Goal: Transaction & Acquisition: Obtain resource

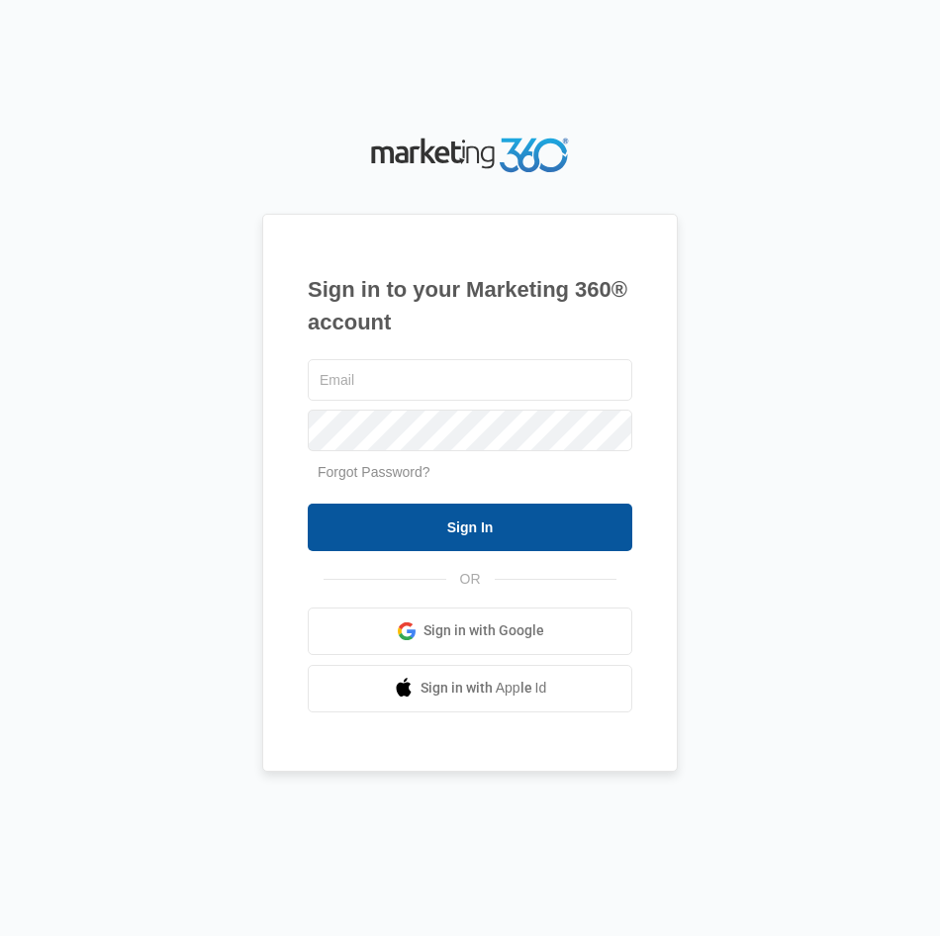
type input "[EMAIL_ADDRESS][DOMAIN_NAME]"
click at [585, 533] on input "Sign In" at bounding box center [470, 526] width 324 height 47
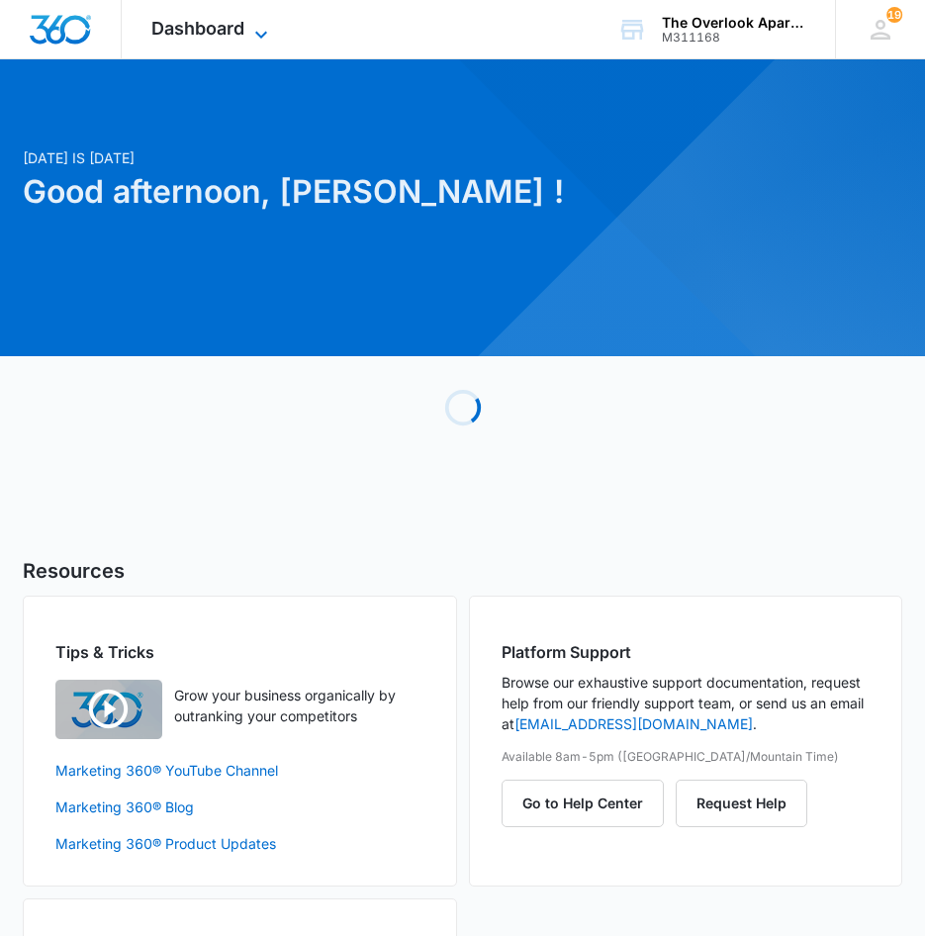
click at [267, 37] on icon at bounding box center [261, 35] width 24 height 24
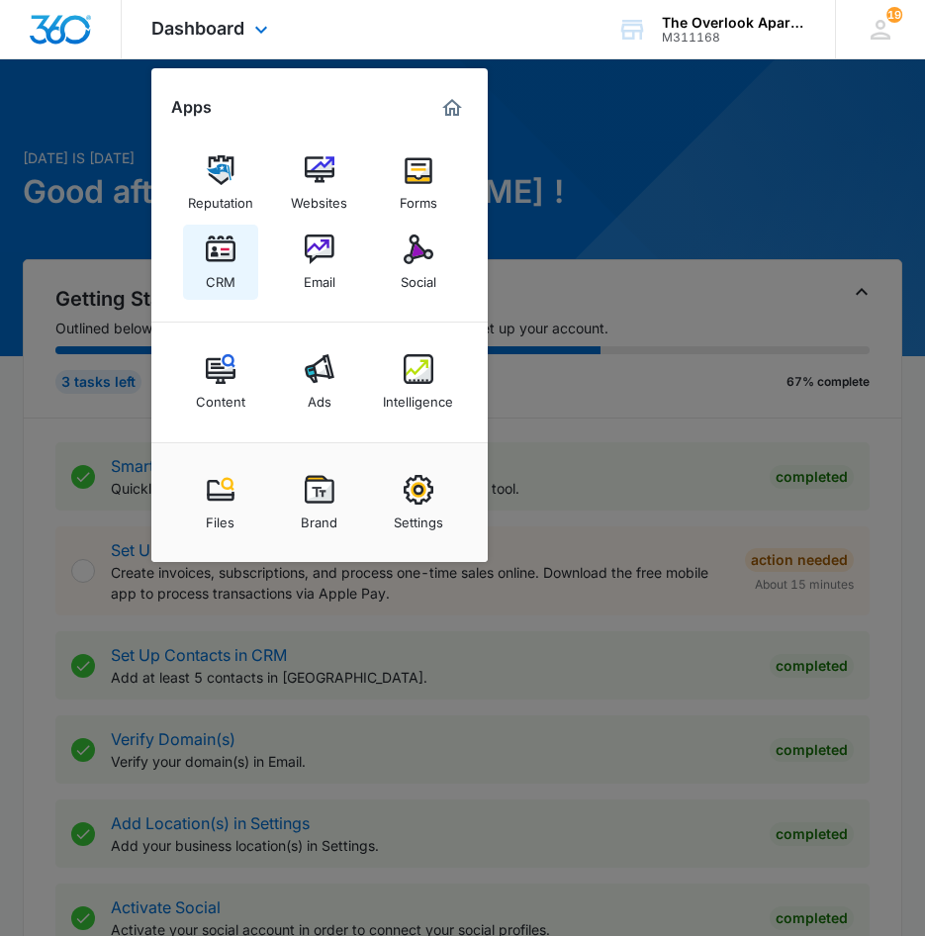
click at [234, 267] on div "CRM" at bounding box center [221, 277] width 30 height 26
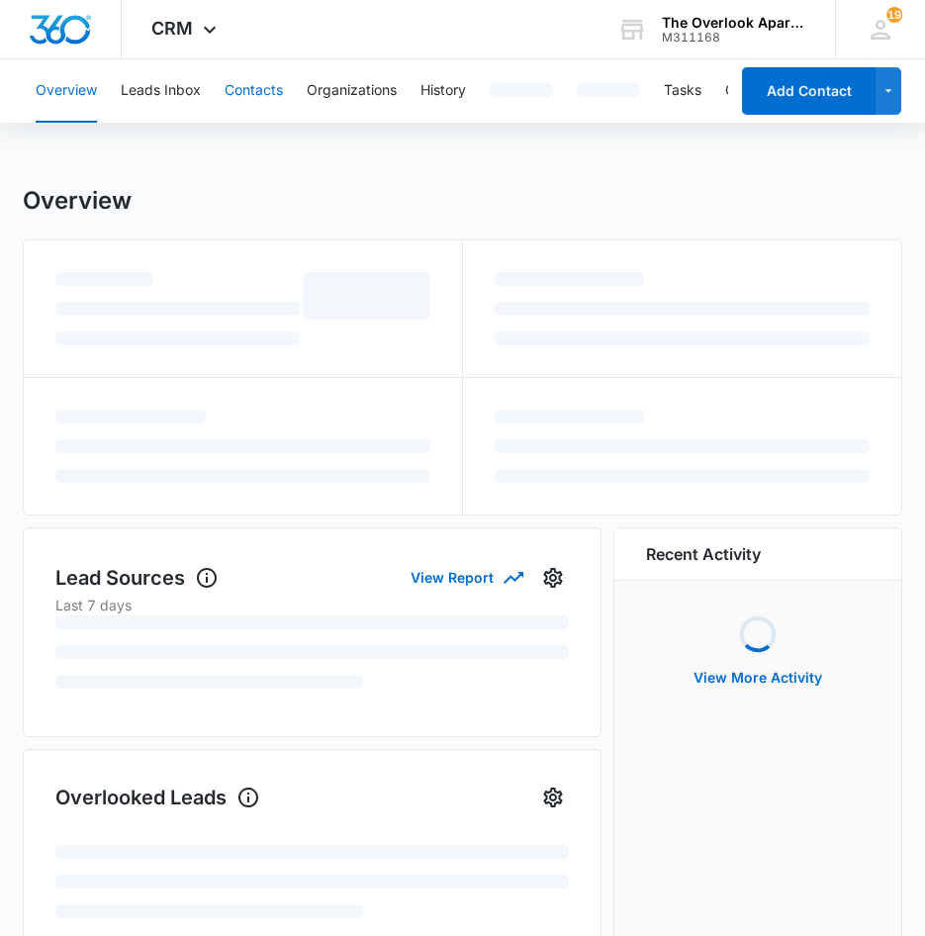
click at [259, 94] on button "Contacts" at bounding box center [254, 90] width 58 height 63
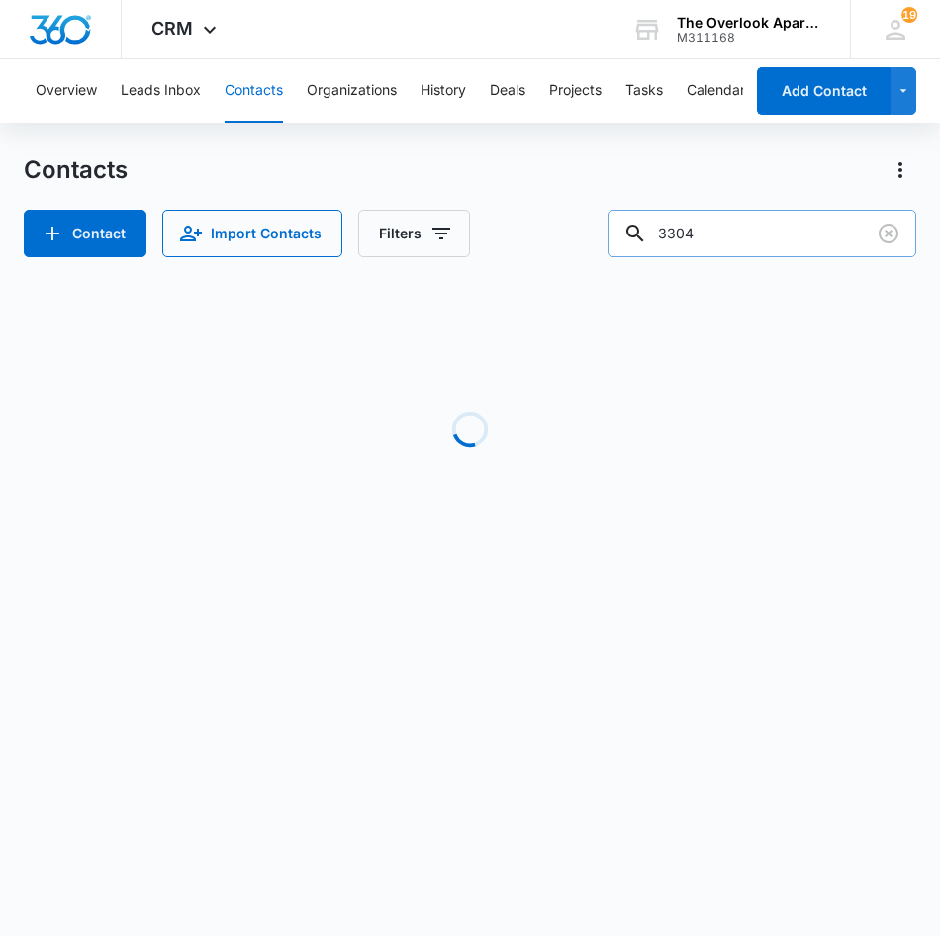
drag, startPoint x: 727, startPoint y: 241, endPoint x: 649, endPoint y: 240, distance: 78.1
click at [649, 240] on div "3304" at bounding box center [761, 233] width 309 height 47
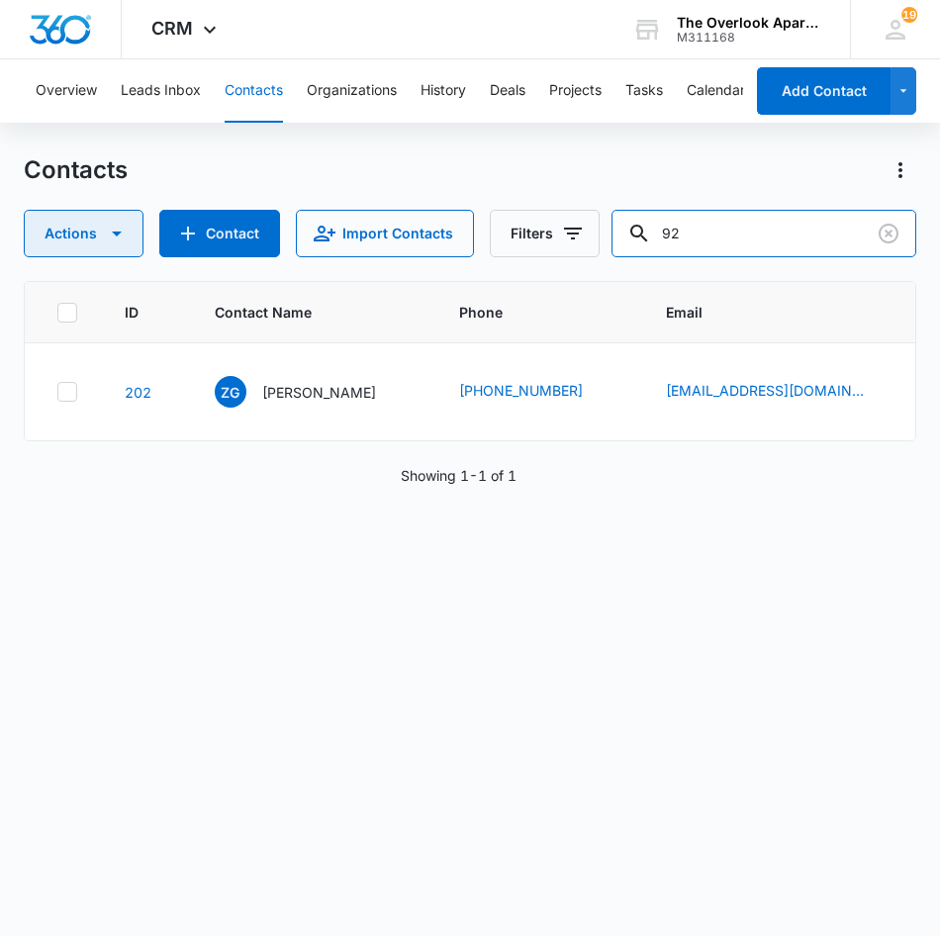
type input "9"
type input "3301"
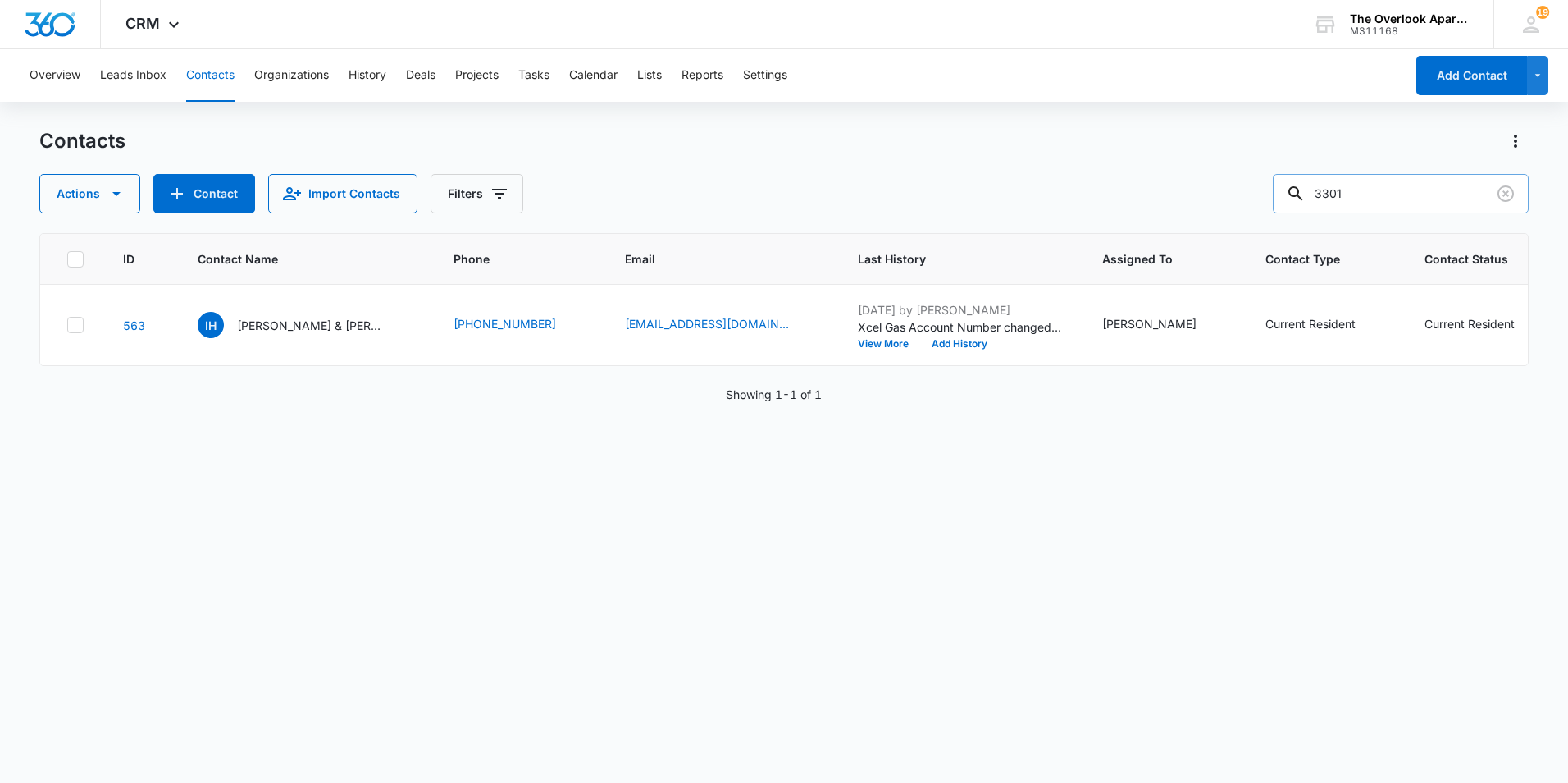
drag, startPoint x: 1362, startPoint y: 187, endPoint x: 1401, endPoint y: 197, distance: 40.3
click at [779, 197] on input "3301" at bounding box center [1401, 193] width 256 height 39
drag, startPoint x: 1391, startPoint y: 211, endPoint x: 1376, endPoint y: 207, distance: 15.5
click at [779, 211] on input "3301" at bounding box center [1401, 193] width 256 height 39
drag, startPoint x: 1401, startPoint y: 197, endPoint x: 1192, endPoint y: 188, distance: 209.2
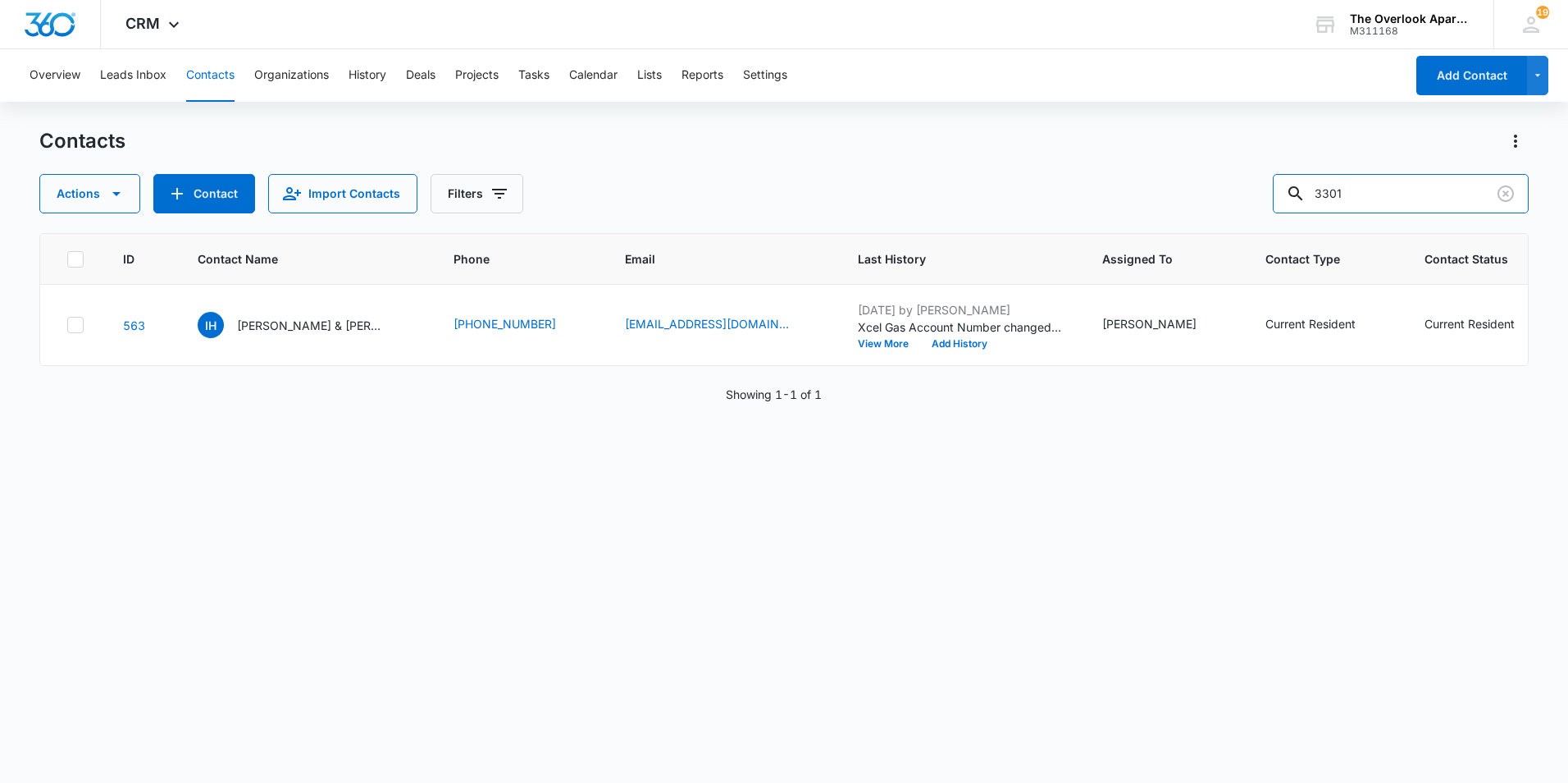
click at [779, 188] on div "Actions Contact Import Contacts Filters 3301" at bounding box center [784, 193] width 1489 height 39
type input "[PERSON_NAME]"
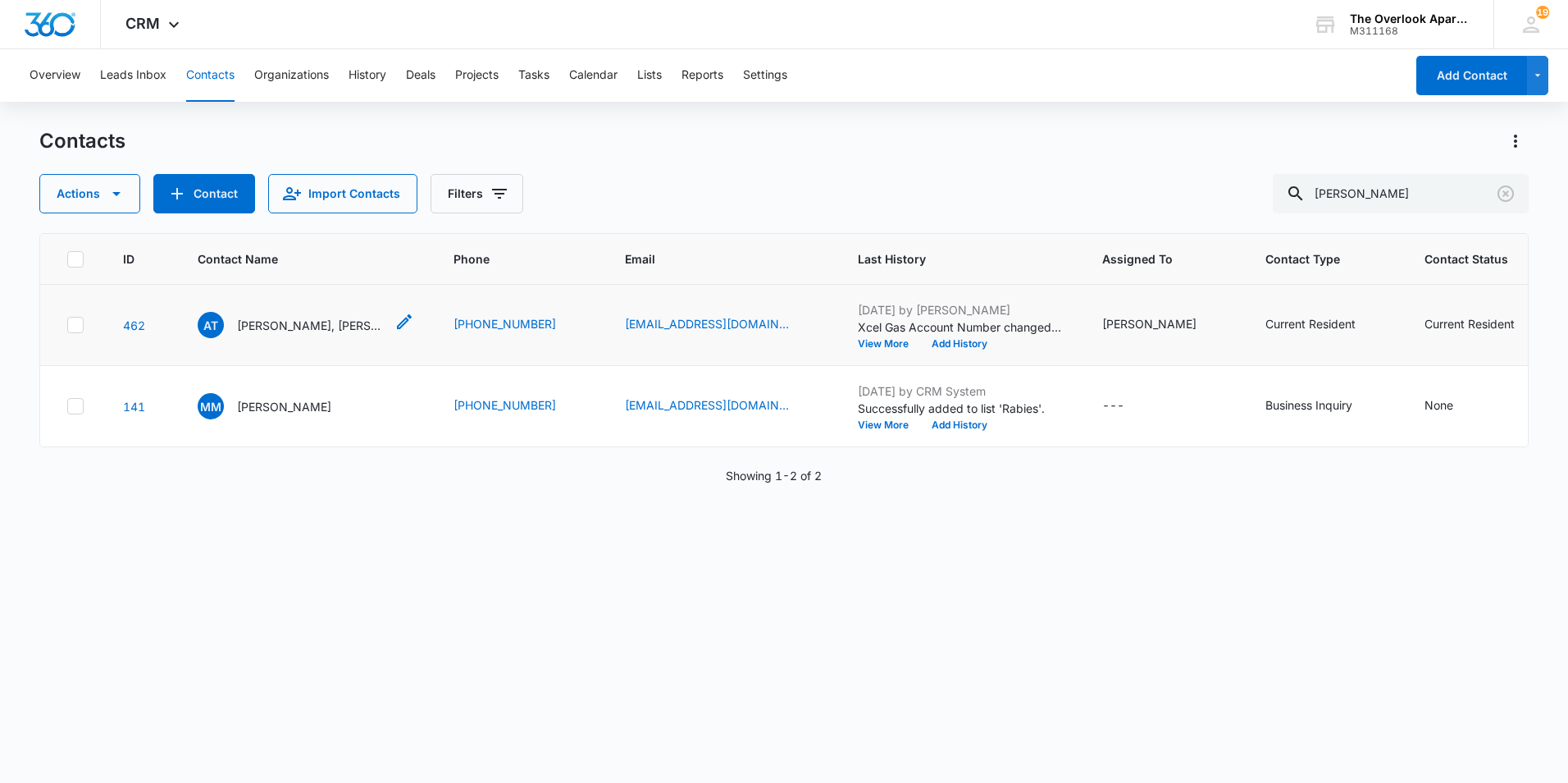
click at [308, 325] on p "[PERSON_NAME], [PERSON_NAME] & [PERSON_NAME]" at bounding box center [311, 325] width 148 height 17
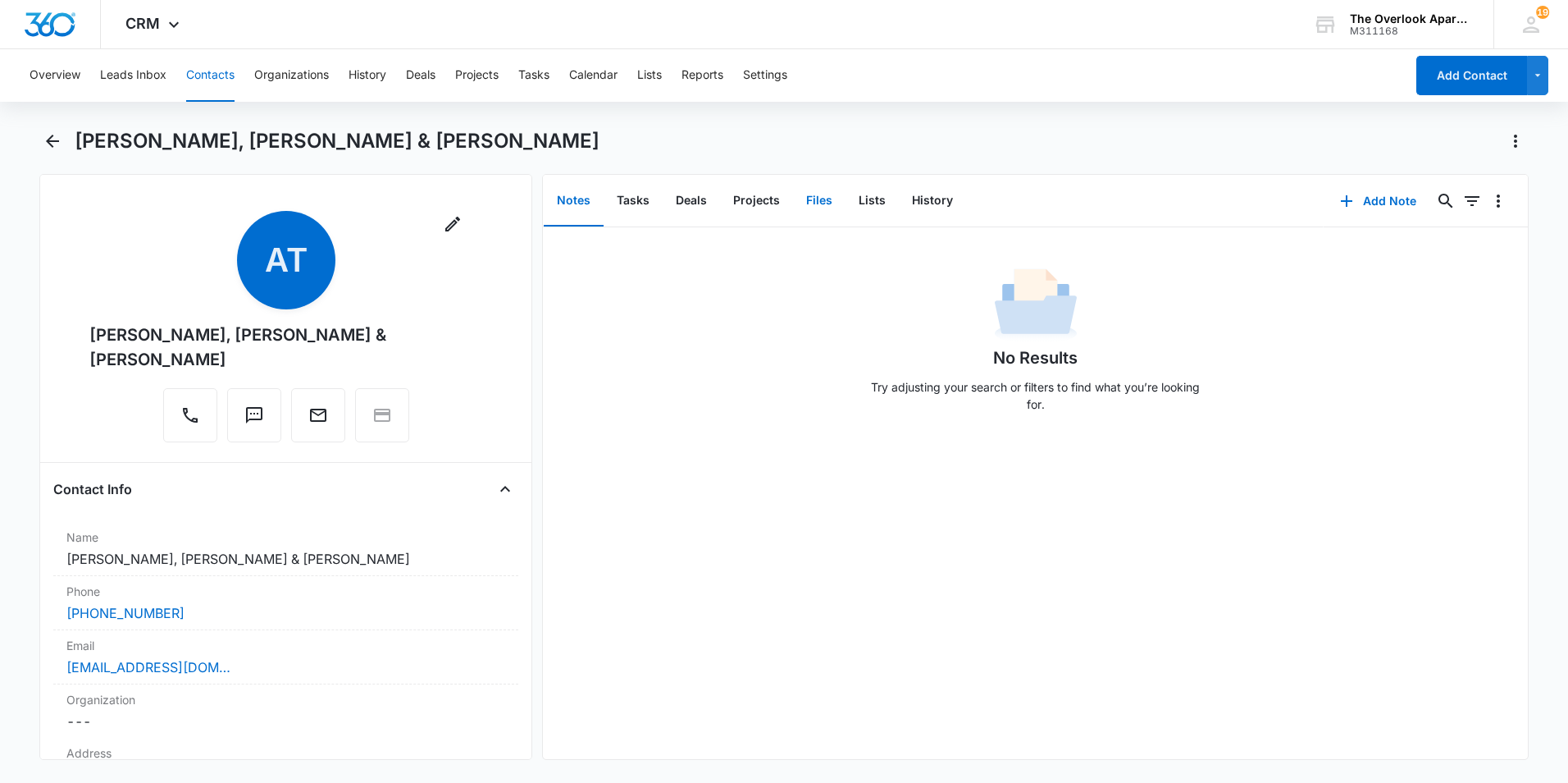
click at [779, 196] on button "Files" at bounding box center [818, 201] width 52 height 51
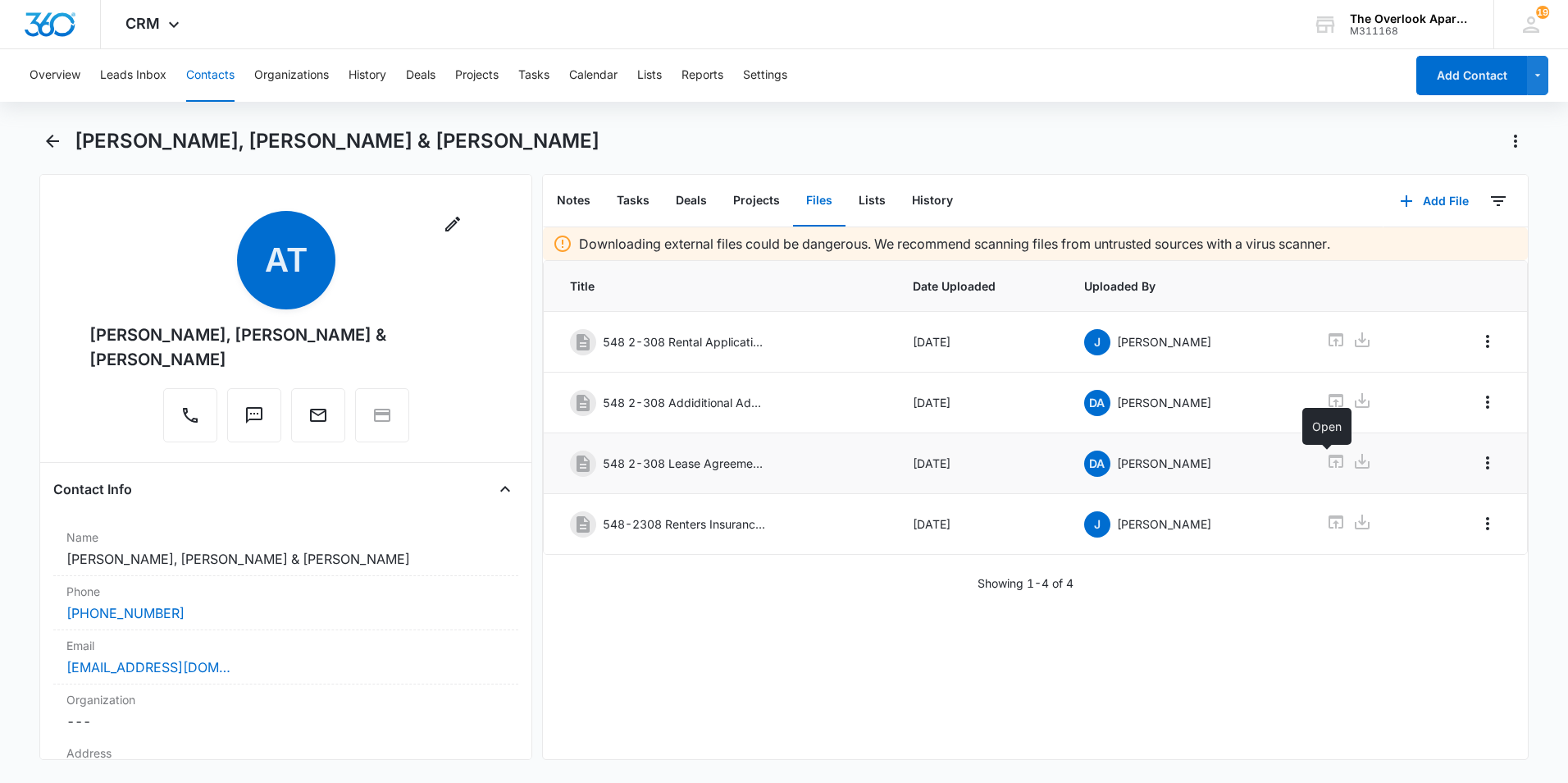
click at [779, 462] on icon at bounding box center [1336, 461] width 15 height 13
click at [779, 608] on div "Downloading external files could be dangerous. We recommend scanning files from…" at bounding box center [1036, 493] width 985 height 532
click at [779, 669] on div "Downloading external files could be dangerous. We recommend scanning files from…" at bounding box center [1036, 493] width 985 height 532
